Goal: Find specific page/section: Find specific page/section

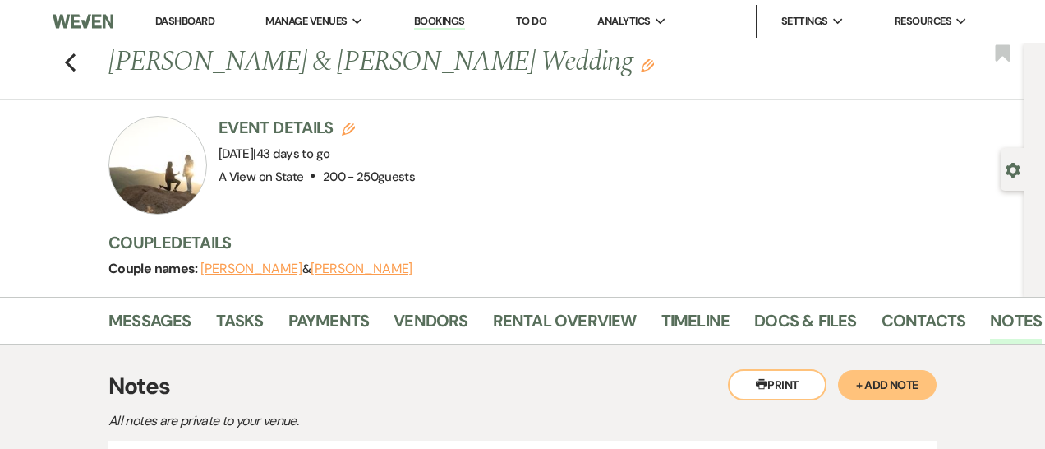
click at [68, 76] on div "Previous [PERSON_NAME] & [PERSON_NAME] Wedding Edit Bookmark" at bounding box center [508, 71] width 1033 height 57
click at [70, 71] on icon "Previous" at bounding box center [70, 63] width 12 height 20
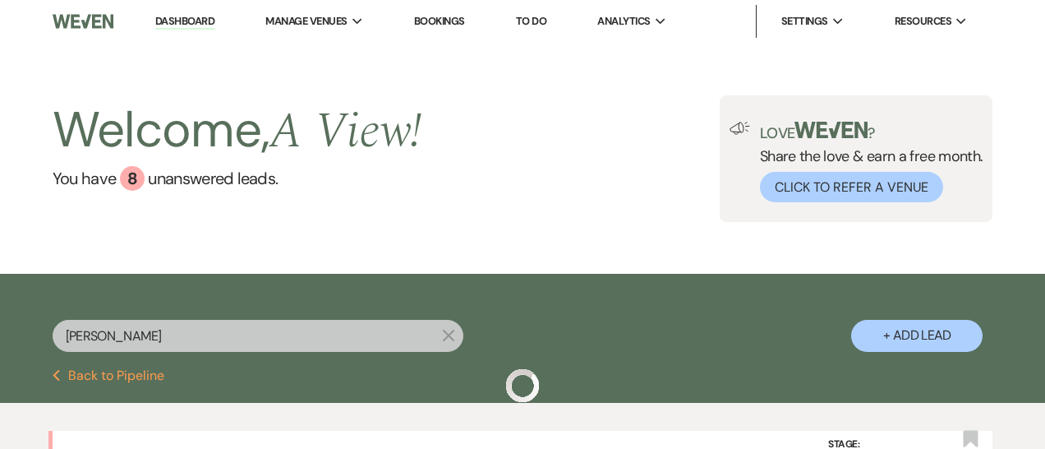
scroll to position [157, 0]
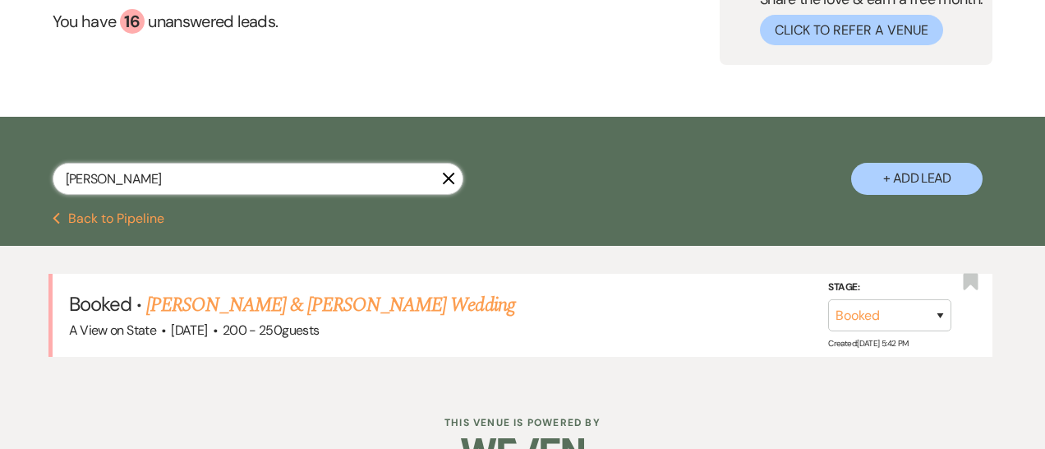
click at [94, 170] on input "[PERSON_NAME]" at bounding box center [258, 179] width 411 height 32
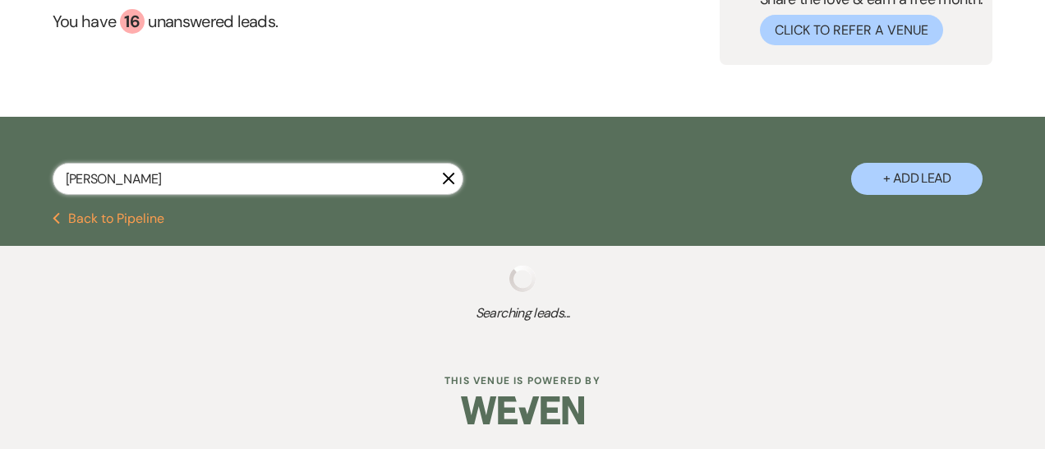
scroll to position [153, 0]
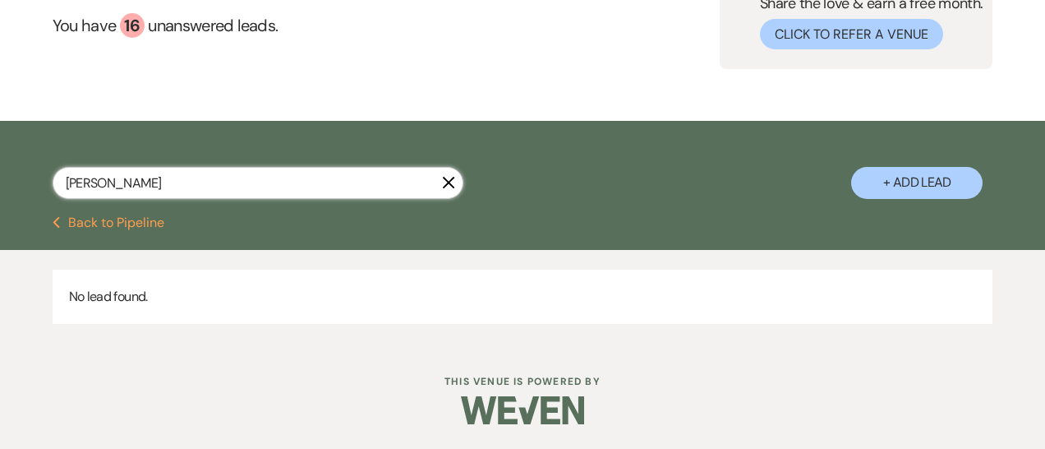
type input "[PERSON_NAME]"
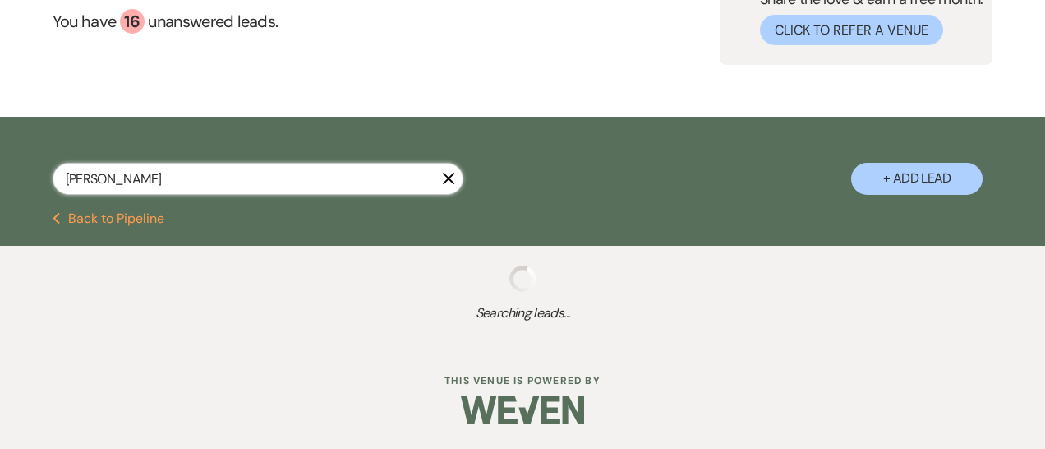
select select "8"
select select "6"
select select "8"
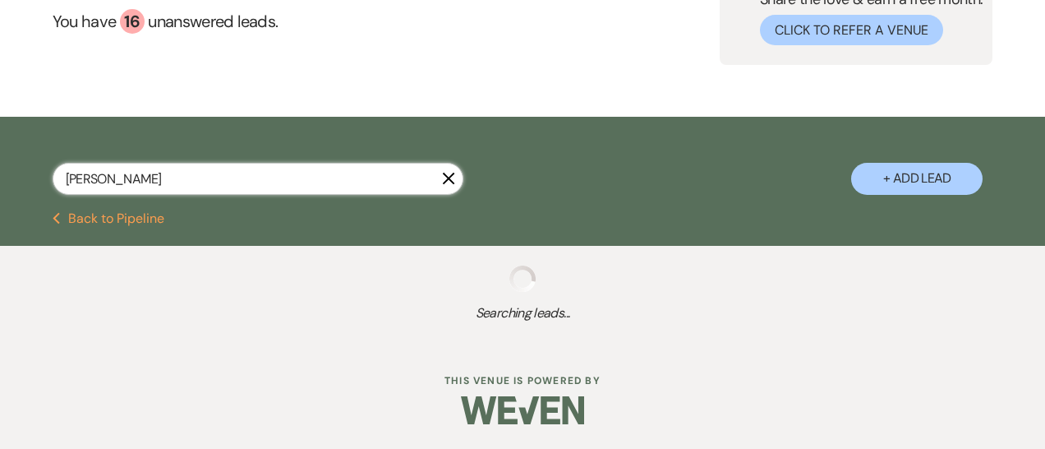
select select "5"
select select "8"
select select "5"
select select "8"
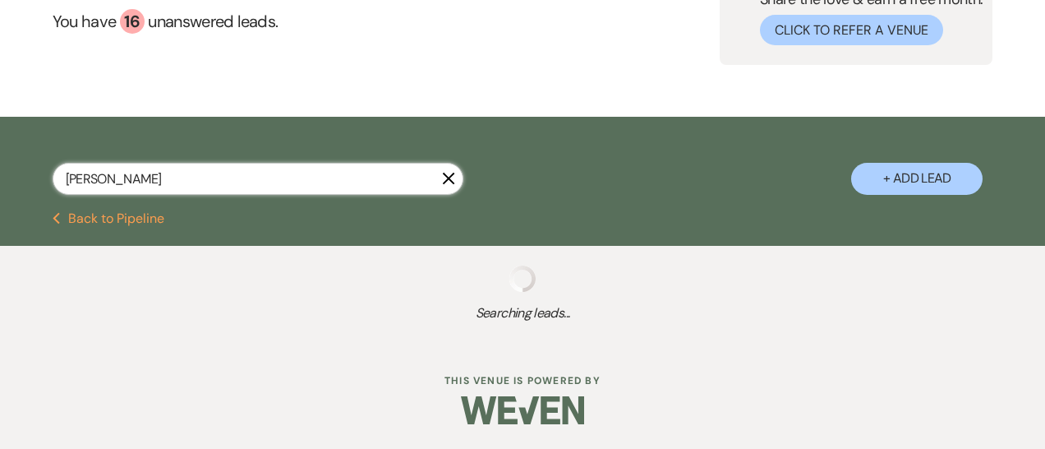
select select "4"
select select "8"
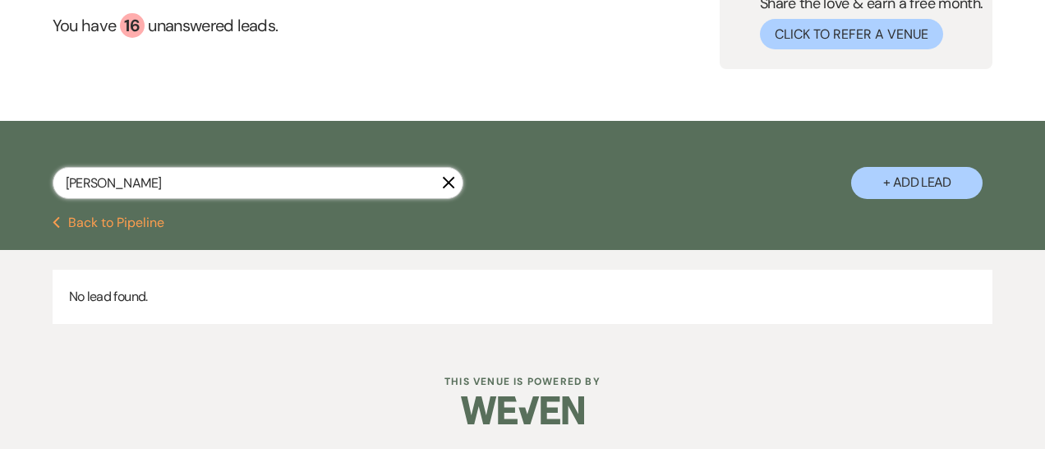
scroll to position [157, 0]
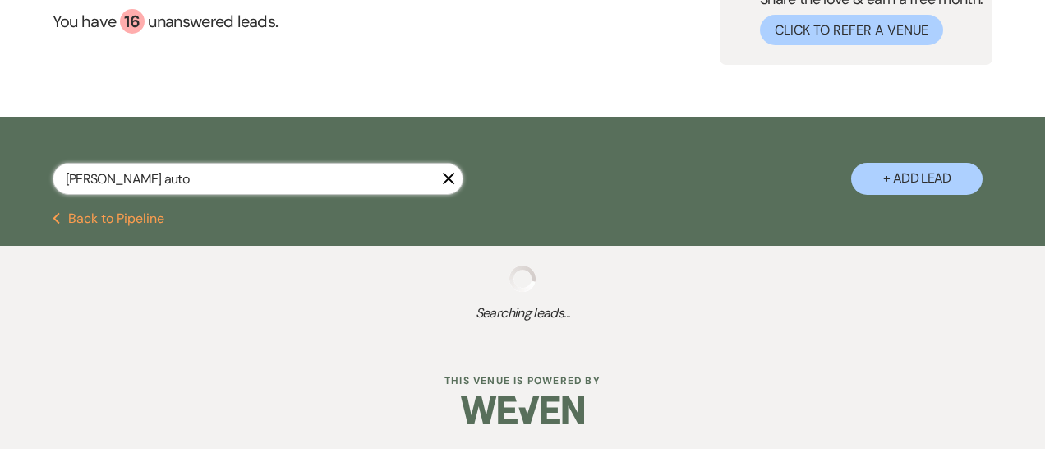
type input "[PERSON_NAME] auto"
select select "8"
select select "6"
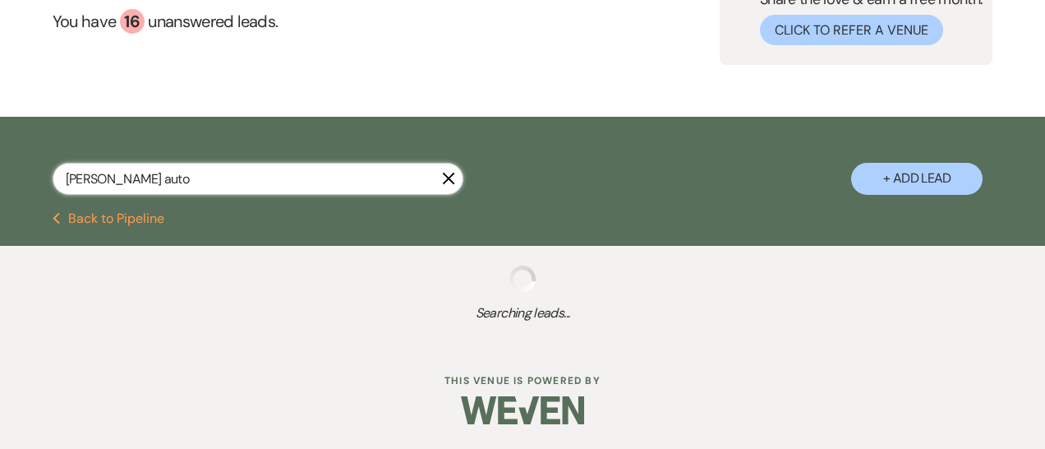
select select "8"
select select "5"
select select "8"
select select "5"
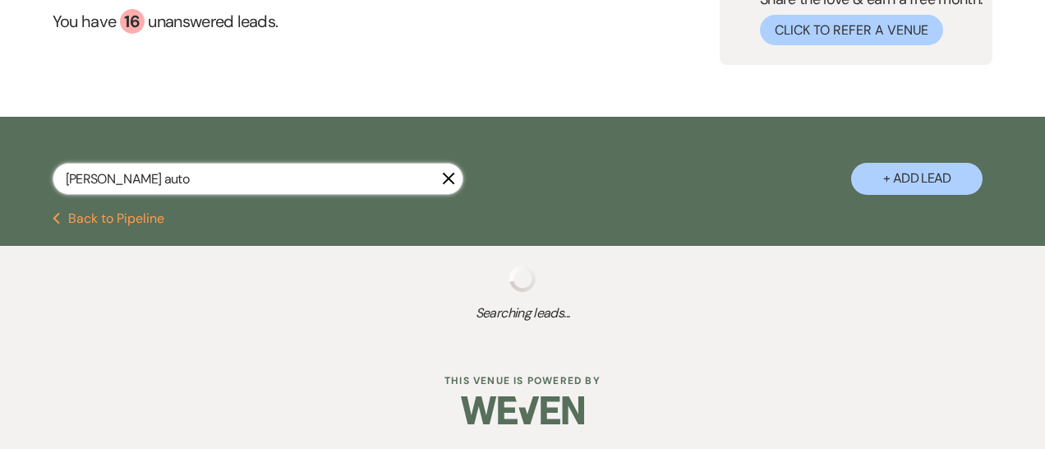
select select "8"
select select "4"
select select "8"
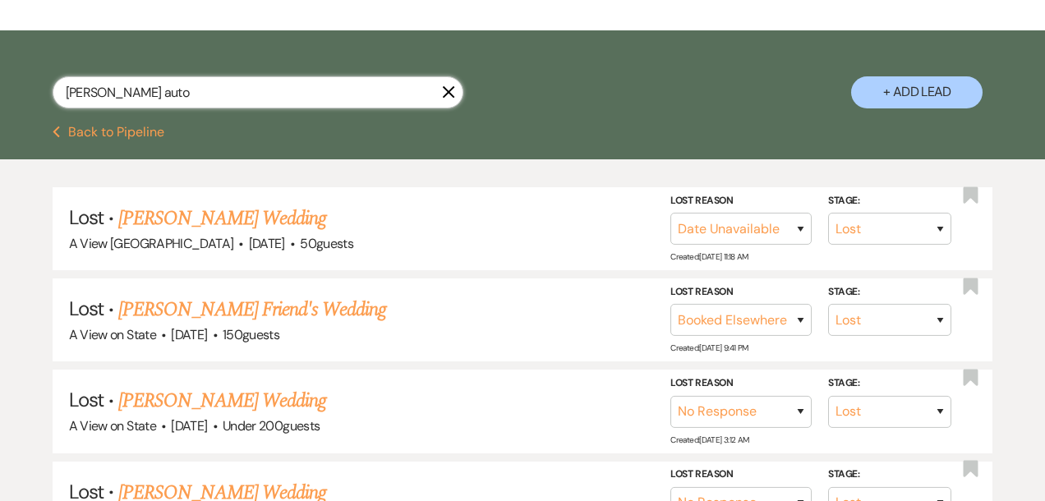
scroll to position [70, 0]
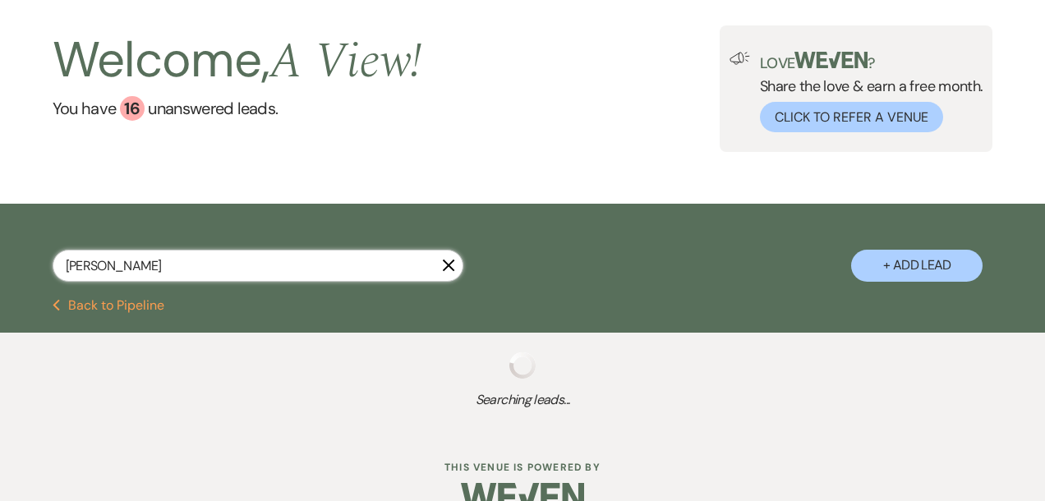
type input "[PERSON_NAME]"
select select "8"
select select "6"
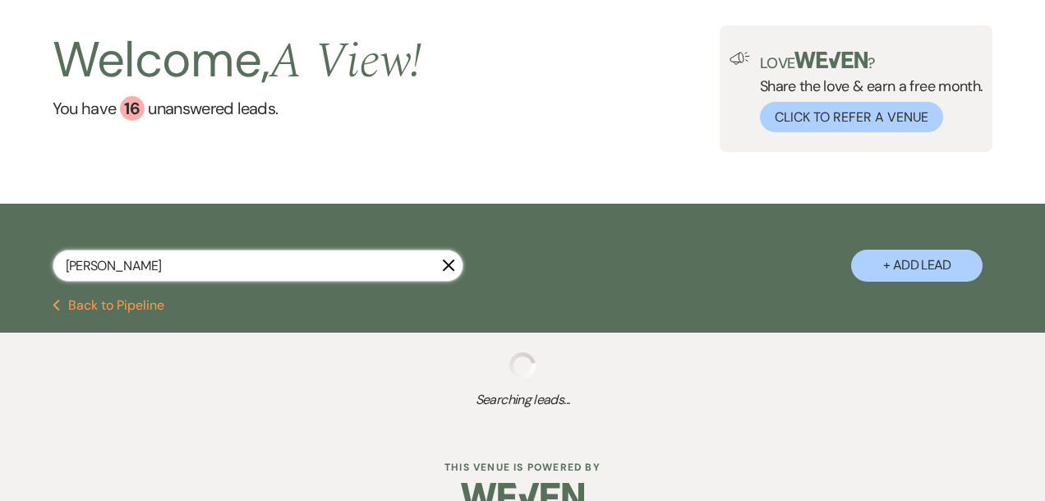
select select "8"
select select "6"
select select "8"
select select "5"
select select "8"
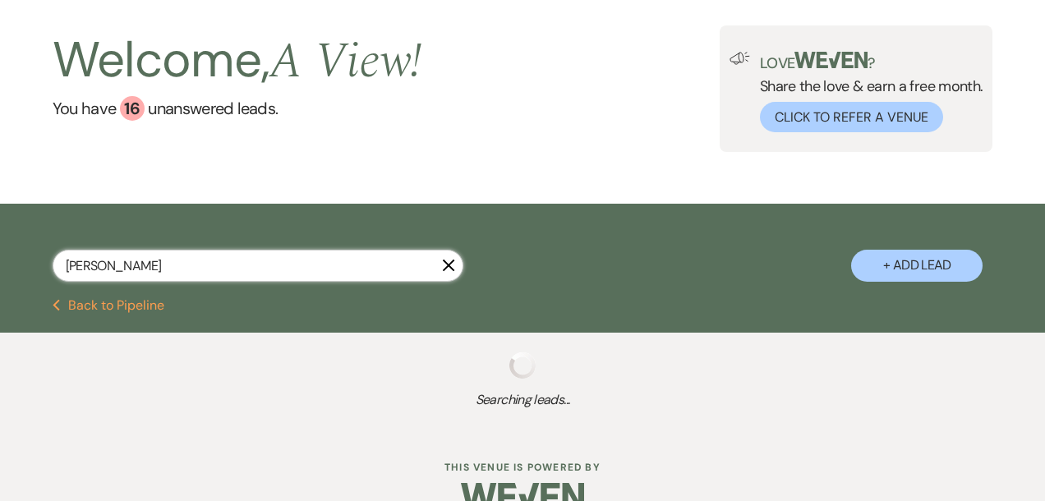
select select "5"
select select "8"
select select "4"
select select "8"
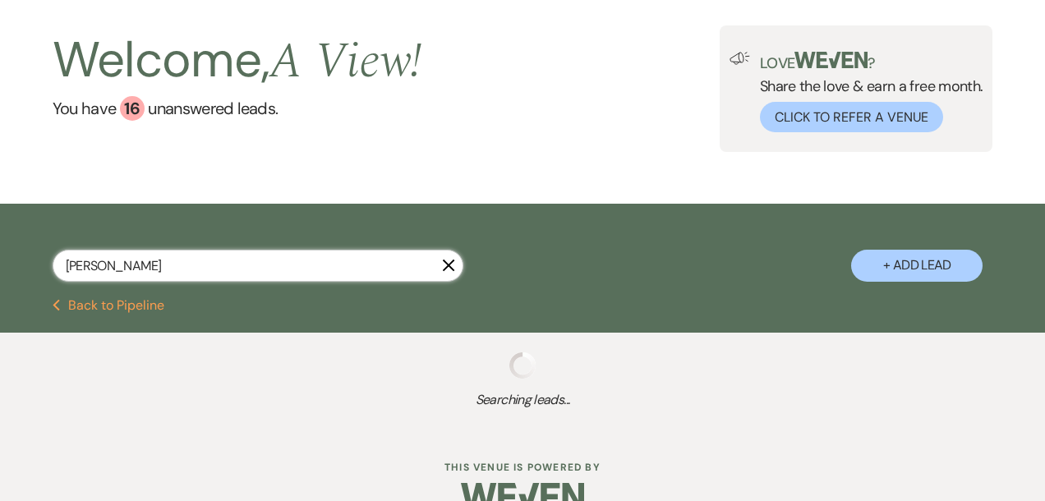
select select "8"
select select "4"
select select "8"
select select "4"
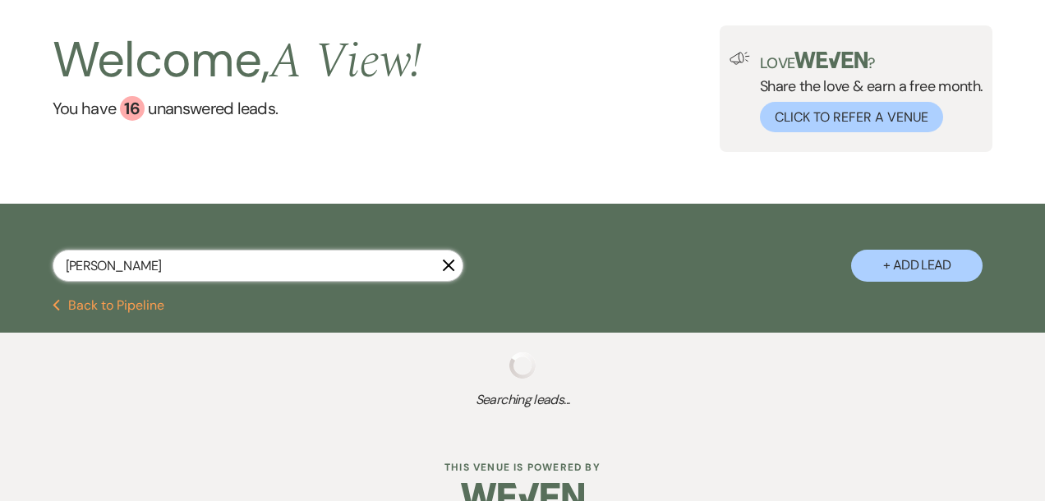
select select "8"
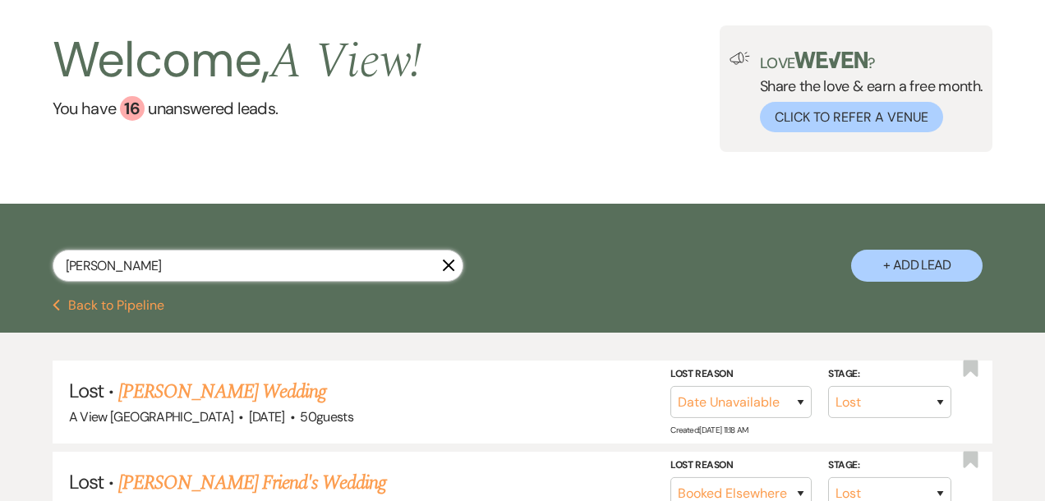
type input "[PERSON_NAME]"
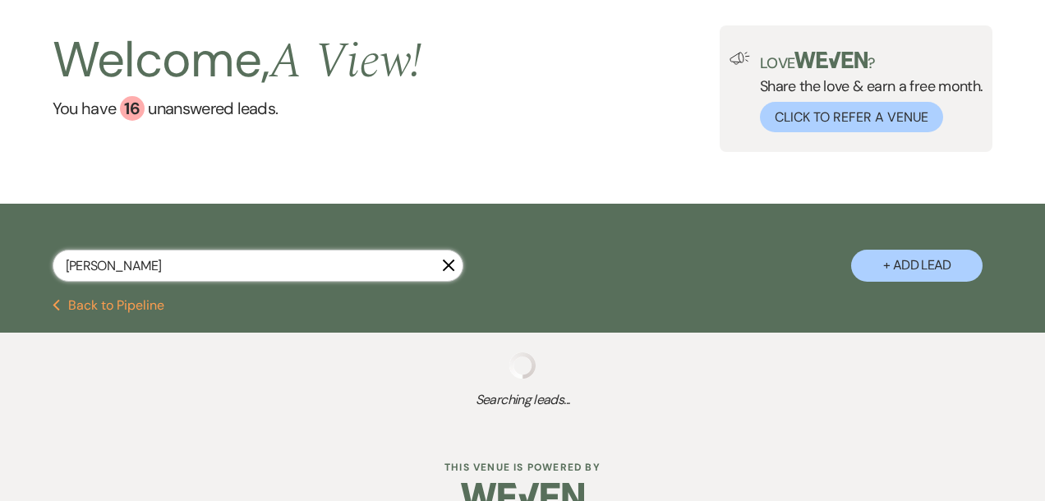
select select "8"
select select "6"
select select "8"
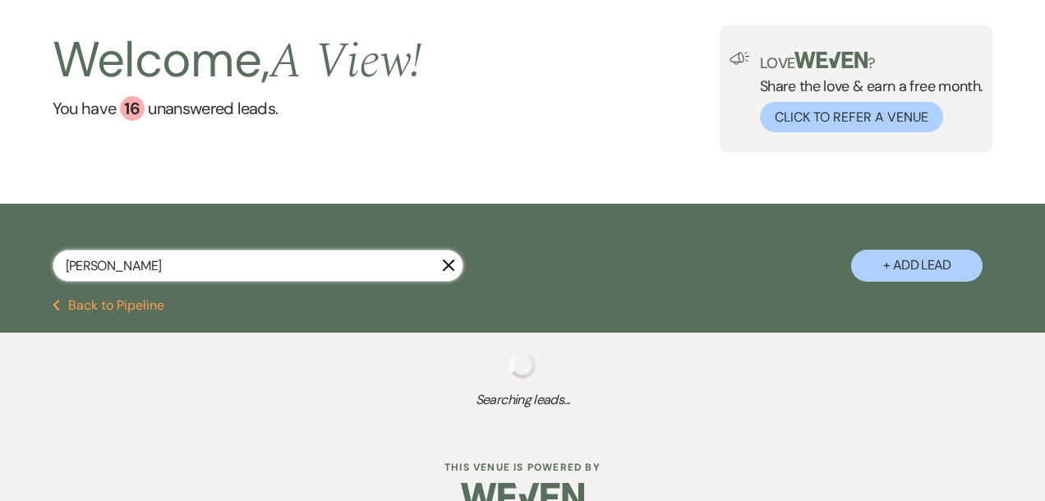
select select "5"
select select "8"
select select "5"
select select "8"
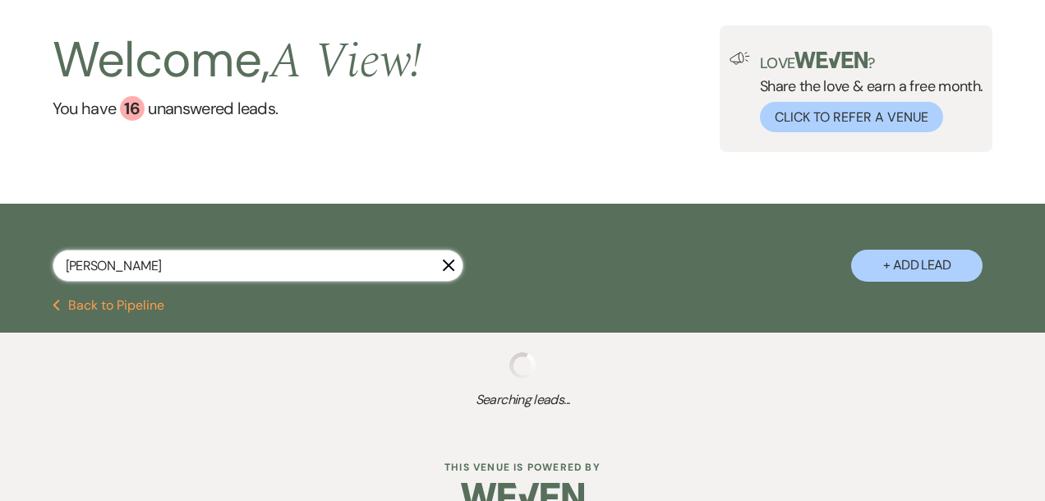
select select "4"
select select "8"
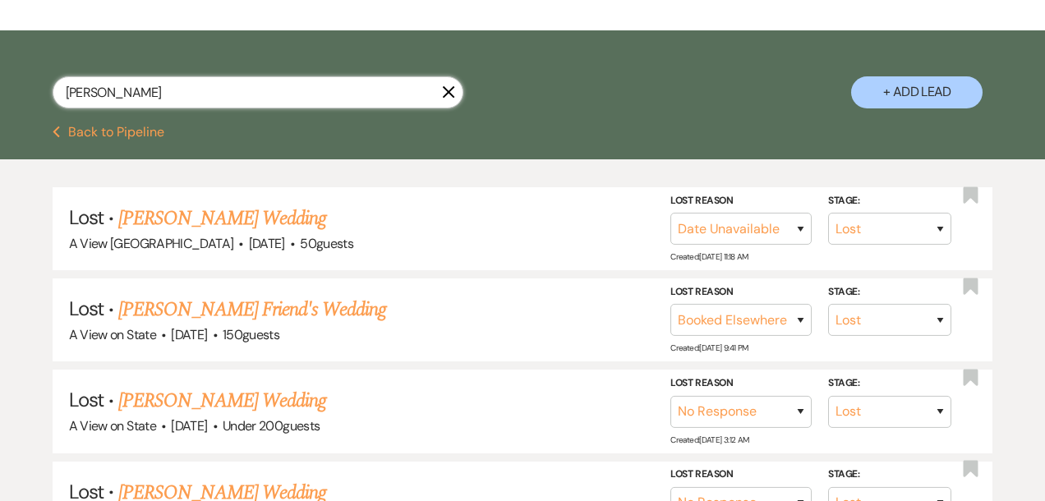
scroll to position [191, 0]
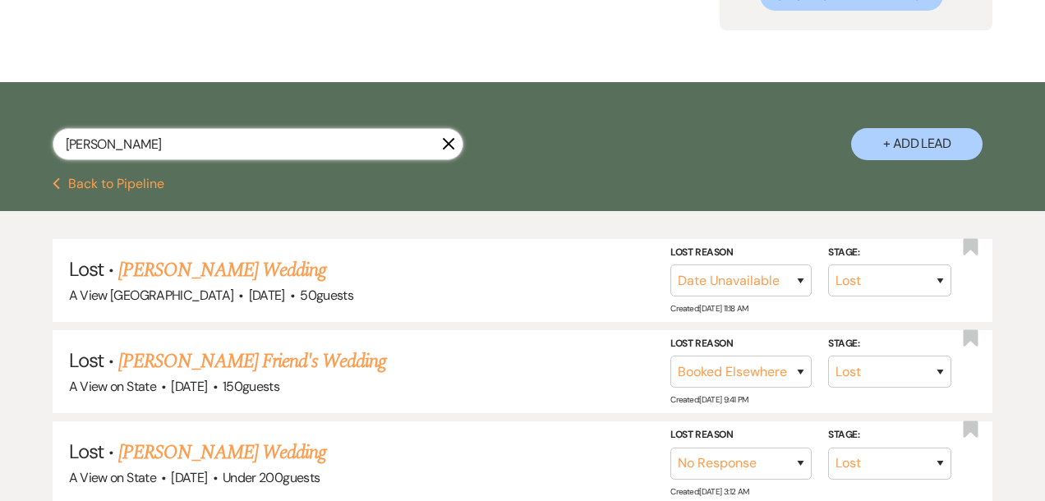
click at [125, 141] on input "[PERSON_NAME]" at bounding box center [258, 144] width 411 height 32
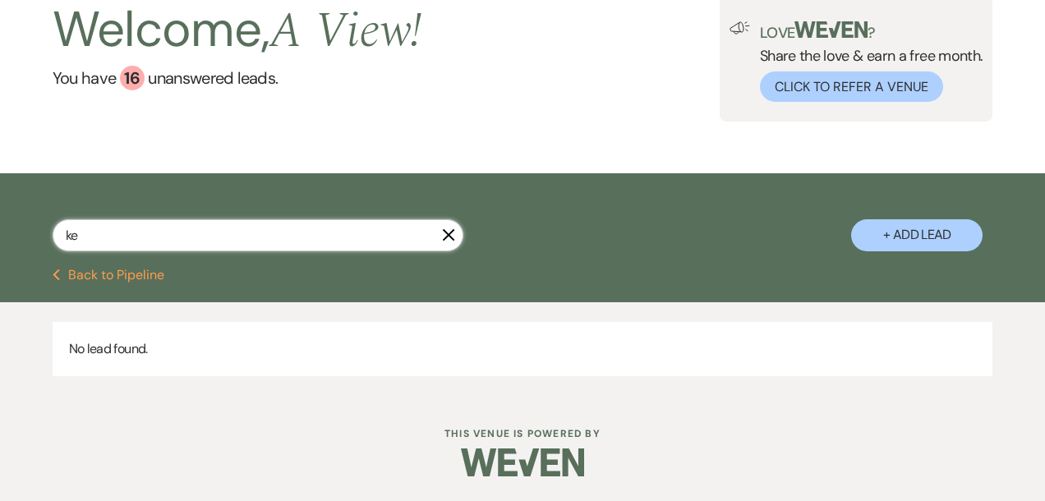
scroll to position [104, 0]
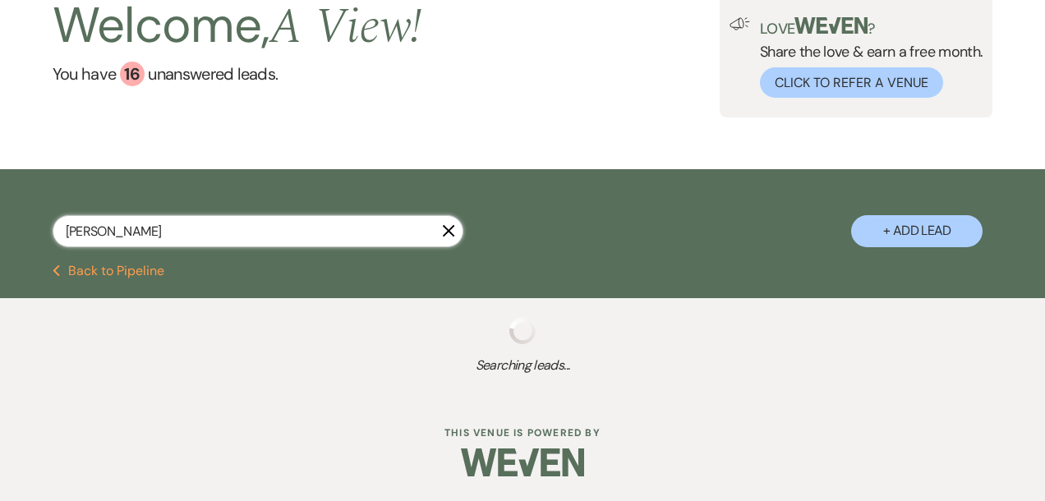
type input "[PERSON_NAME]"
select select "9"
select select "8"
select select "4"
select select "8"
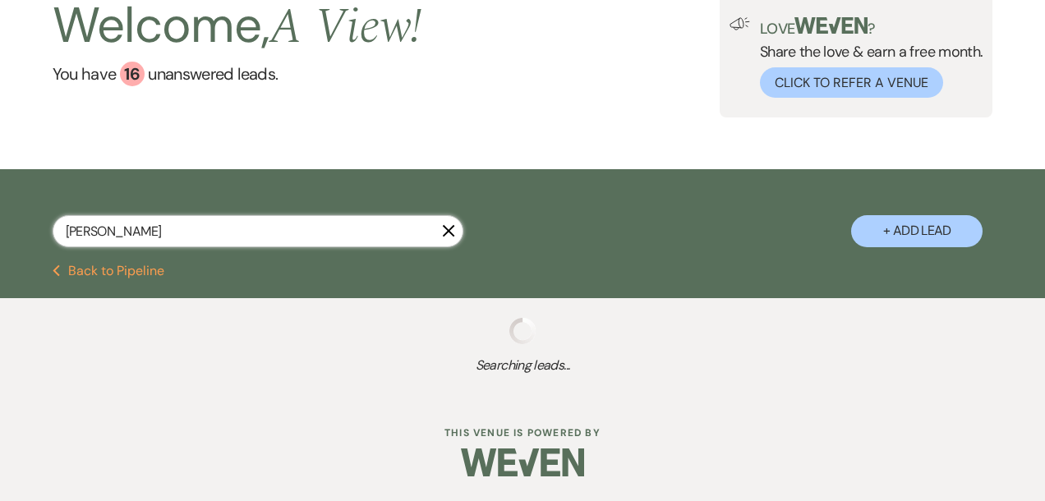
select select "4"
select select "8"
select select "5"
select select "8"
select select "4"
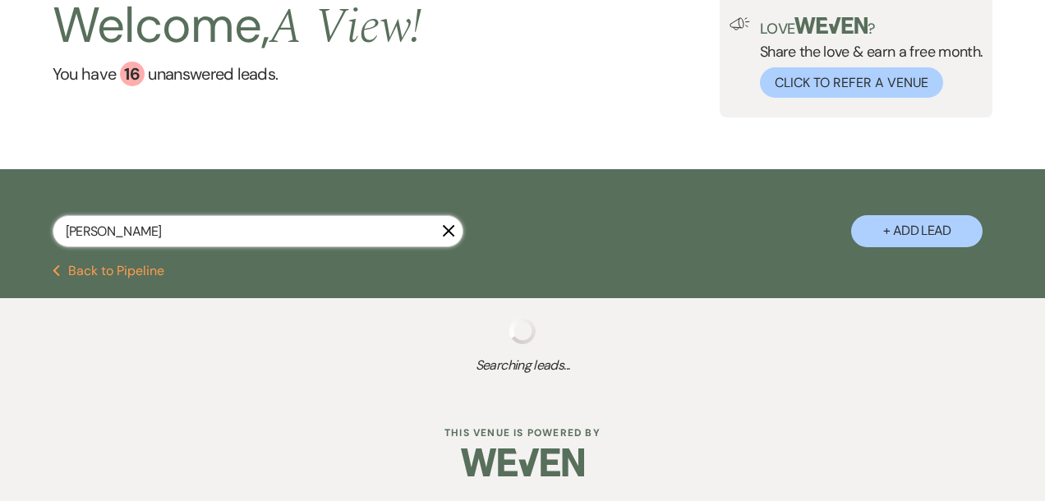
select select "8"
select select "4"
select select "8"
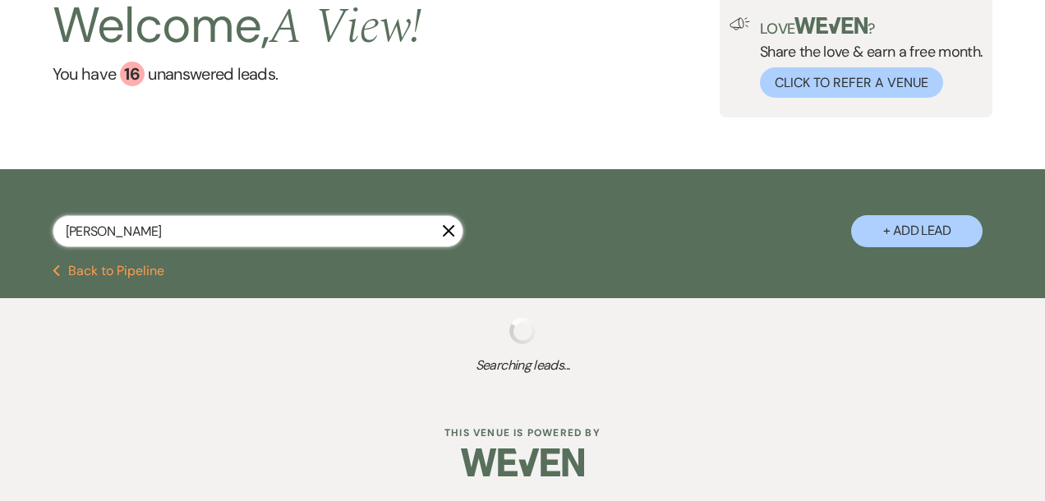
select select "4"
select select "8"
select select "5"
select select "8"
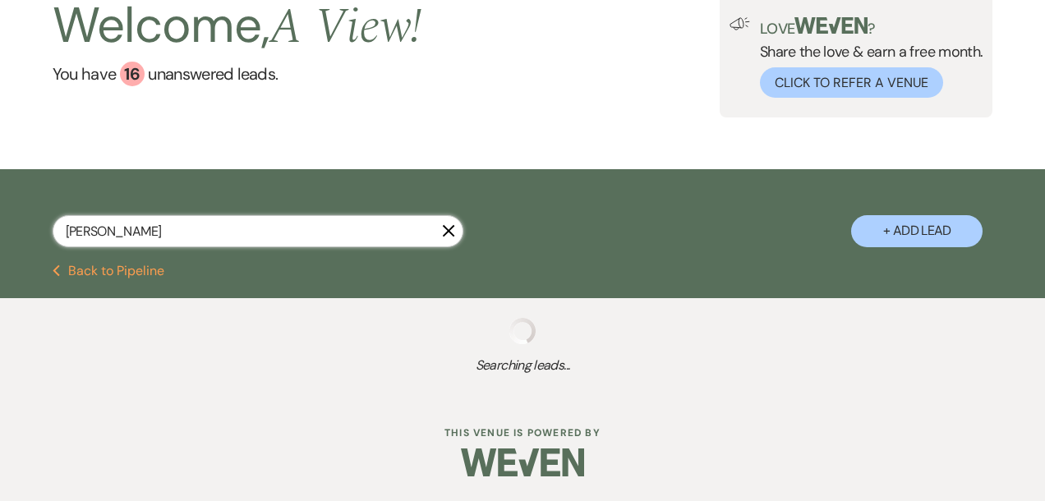
select select "4"
select select "8"
select select "4"
select select "8"
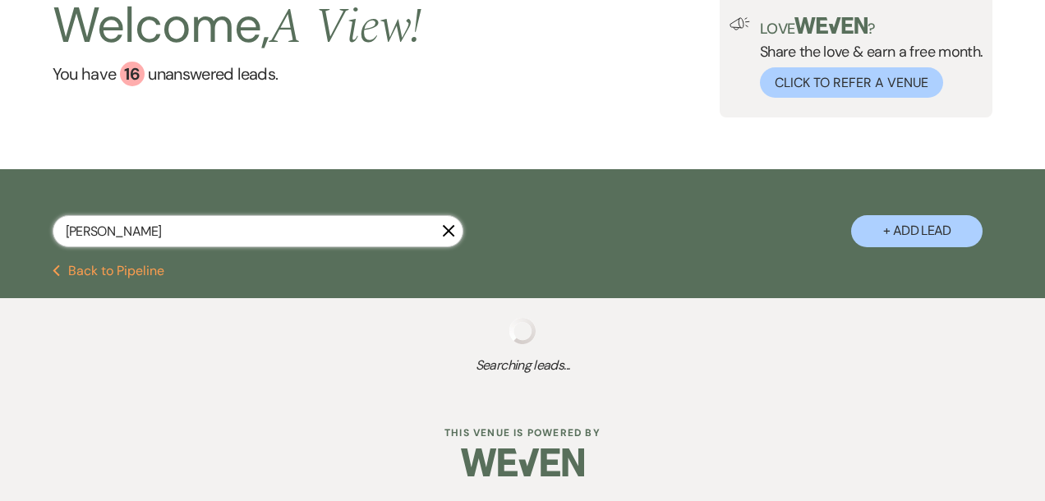
select select "4"
select select "8"
select select "4"
select select "8"
select select "6"
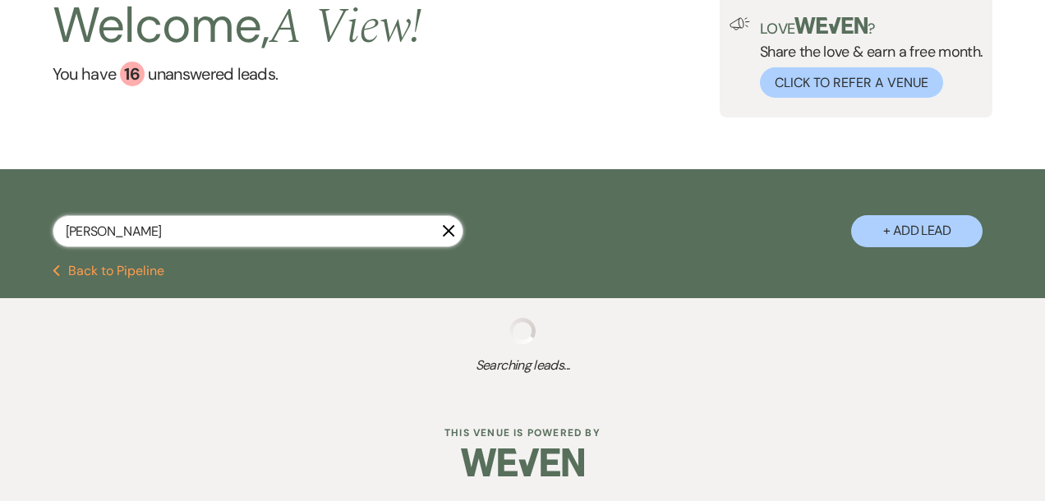
select select "8"
select select "4"
select select "8"
select select "4"
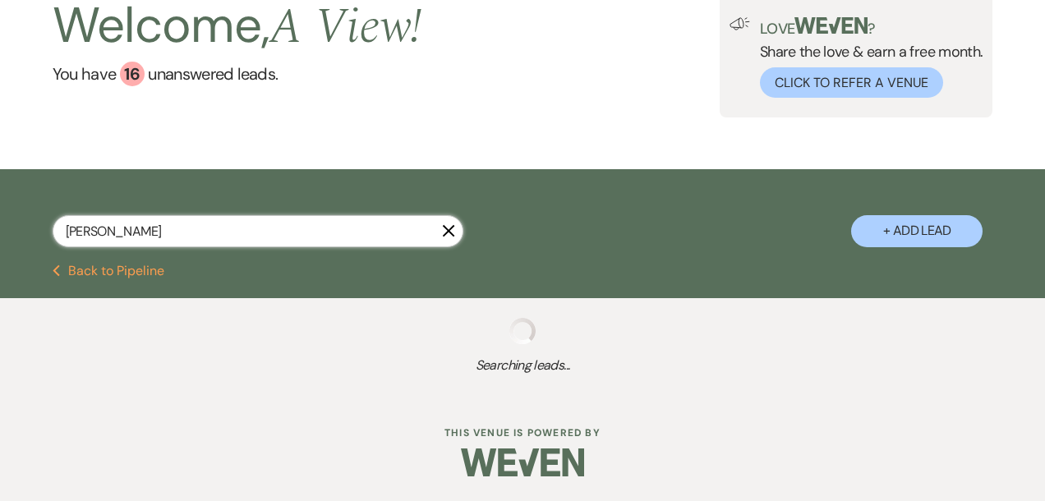
select select "8"
select select "4"
select select "8"
select select "4"
select select "8"
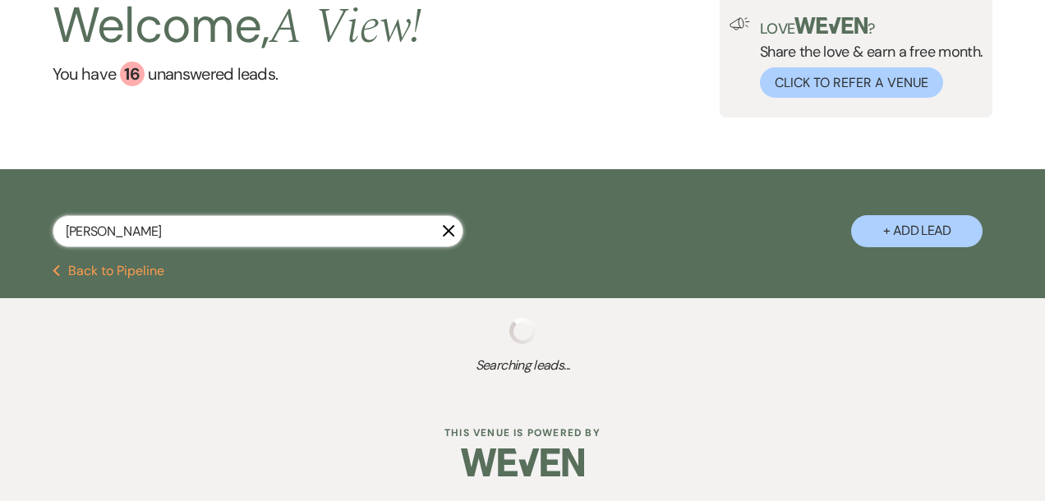
select select "4"
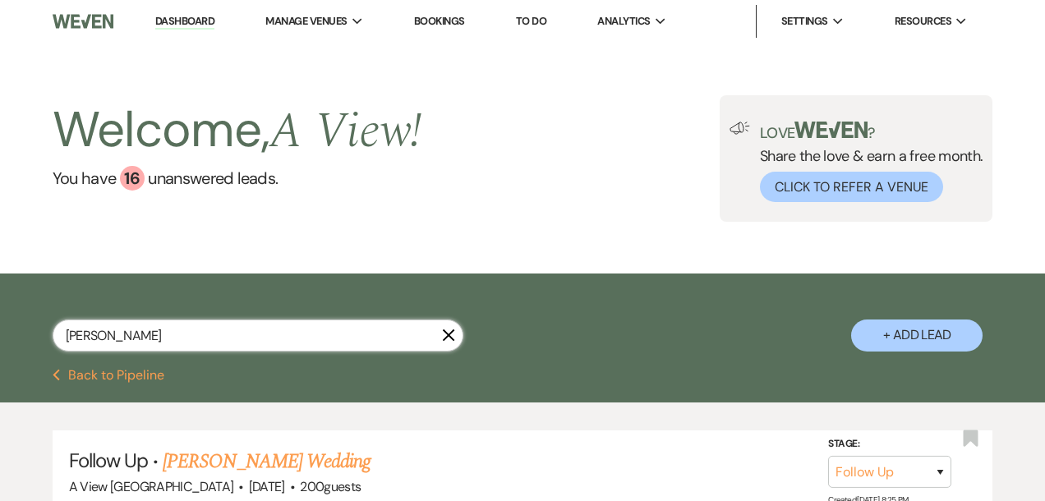
drag, startPoint x: 86, startPoint y: 334, endPoint x: 50, endPoint y: 344, distance: 37.7
click at [50, 344] on div "[PERSON_NAME] X + Add Lead" at bounding box center [522, 323] width 1045 height 83
type input "k"
type input "[PERSON_NAME]"
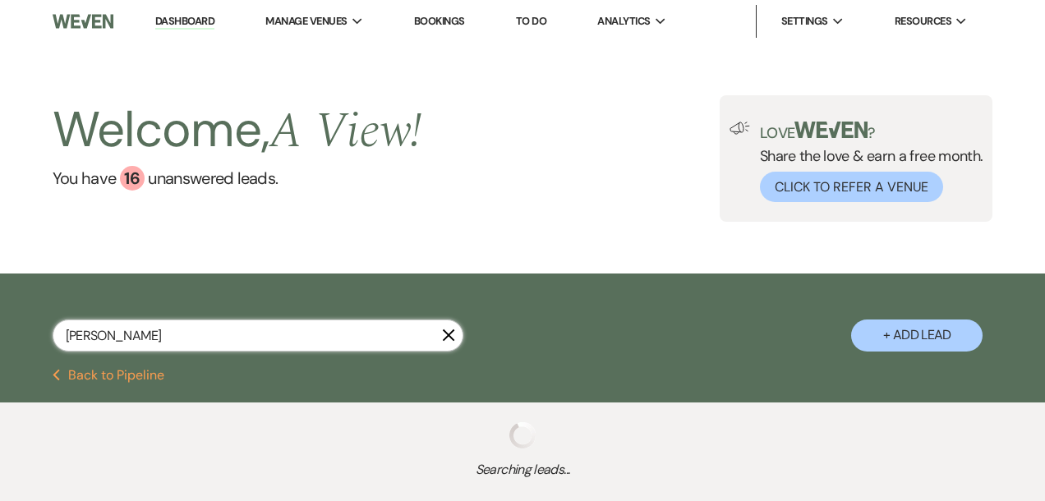
select select "9"
select select "8"
select select "4"
select select "8"
select select "4"
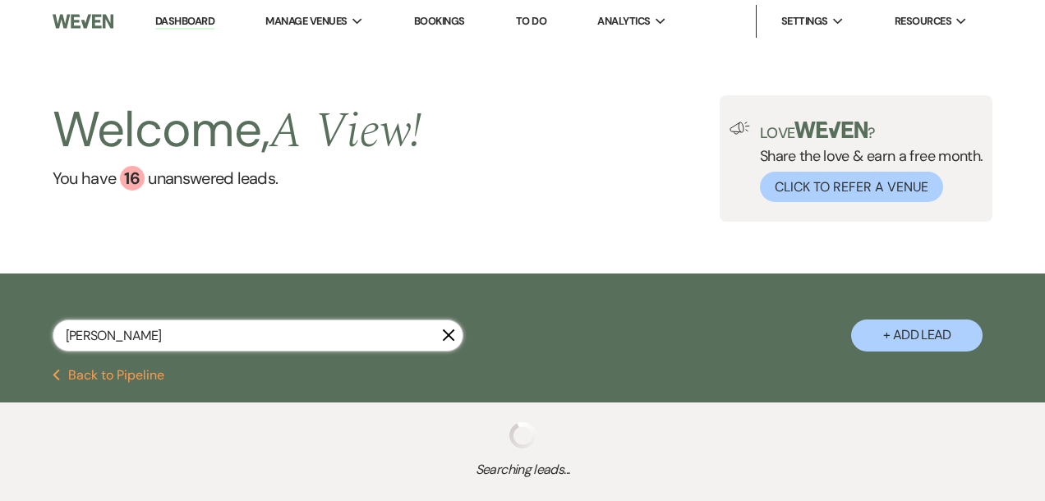
select select "8"
select select "5"
select select "8"
select select "4"
select select "8"
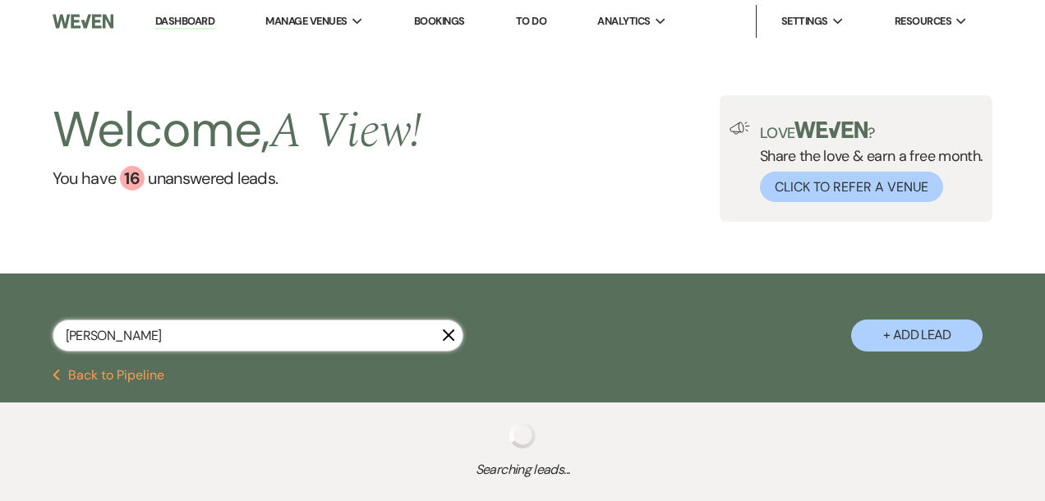
select select "4"
select select "8"
select select "4"
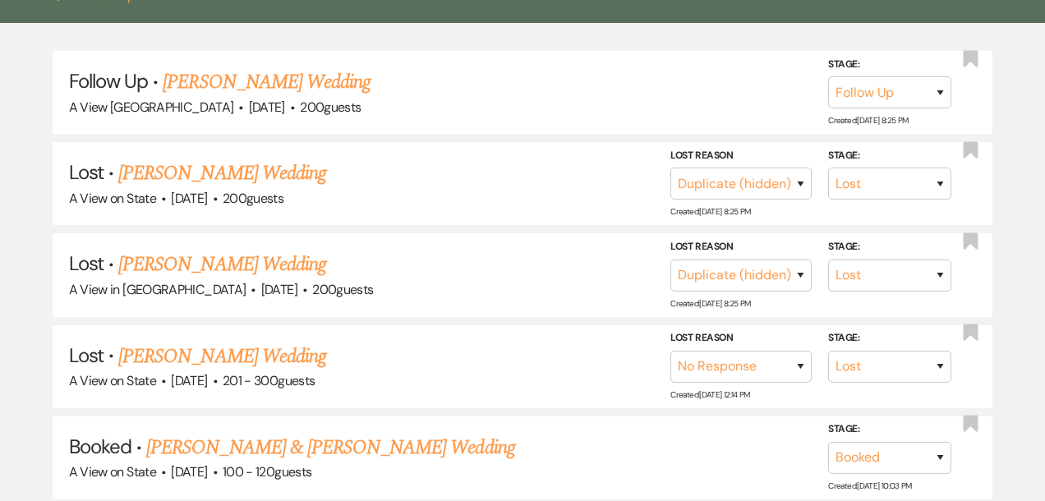
scroll to position [822, 0]
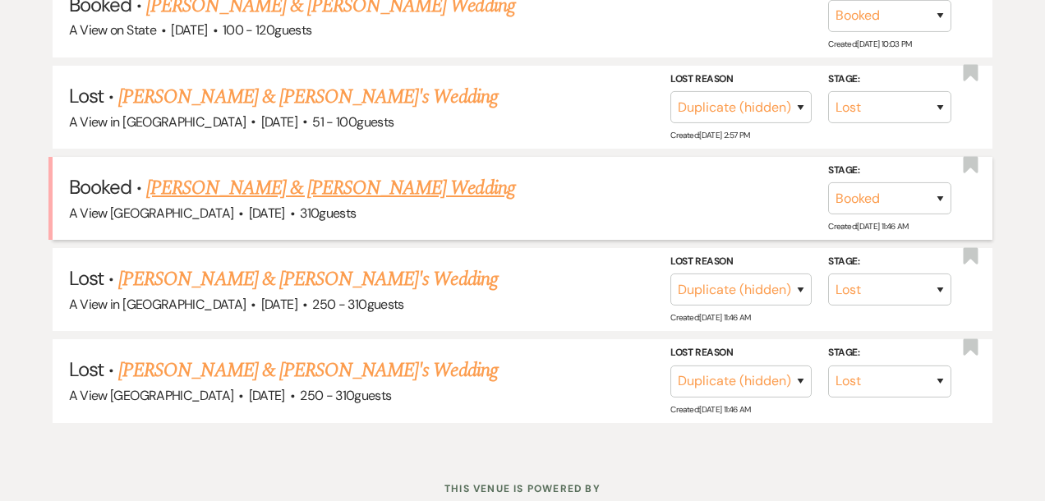
click at [370, 187] on link "[PERSON_NAME] & [PERSON_NAME] Wedding" at bounding box center [330, 188] width 368 height 30
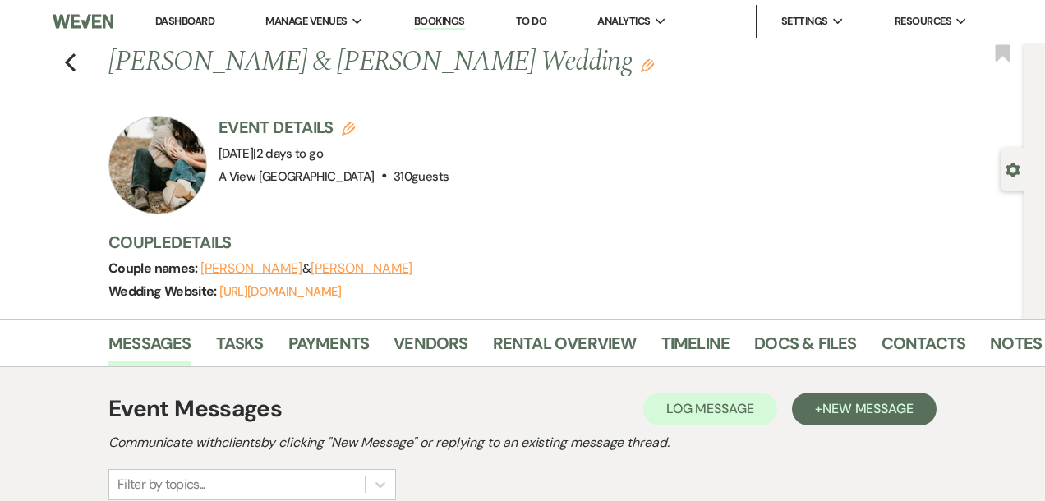
click at [154, 23] on li "Dashboard" at bounding box center [185, 21] width 76 height 33
click at [164, 24] on link "Dashboard" at bounding box center [184, 21] width 59 height 14
